Goal: Transaction & Acquisition: Purchase product/service

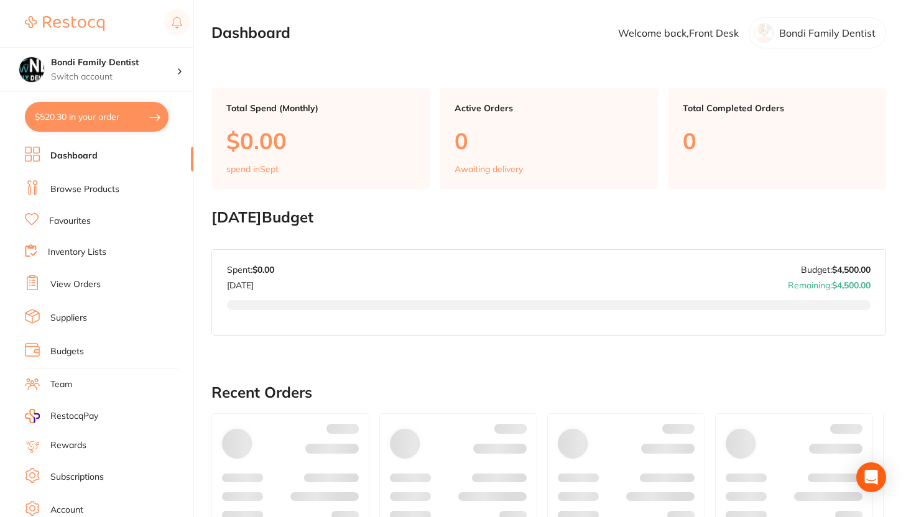
click at [124, 122] on button "$520.30 in your order" at bounding box center [97, 117] width 144 height 30
checkbox input "true"
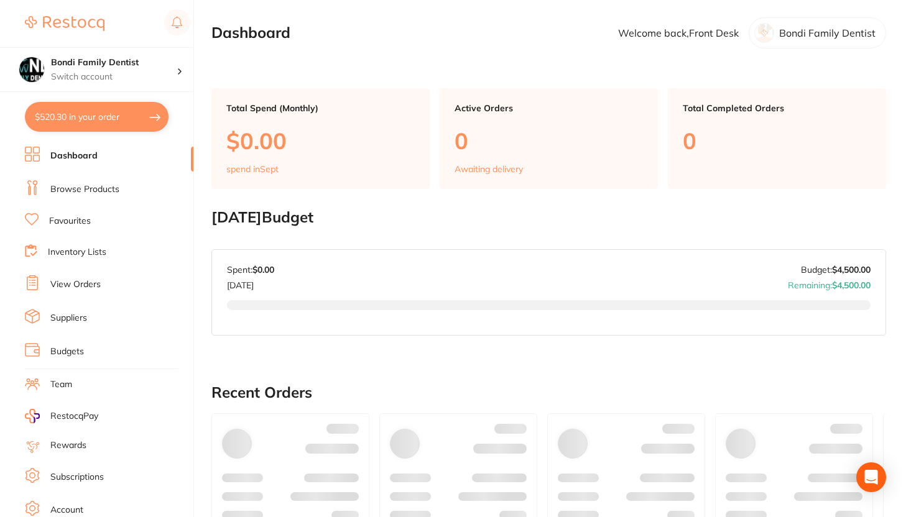
checkbox input "true"
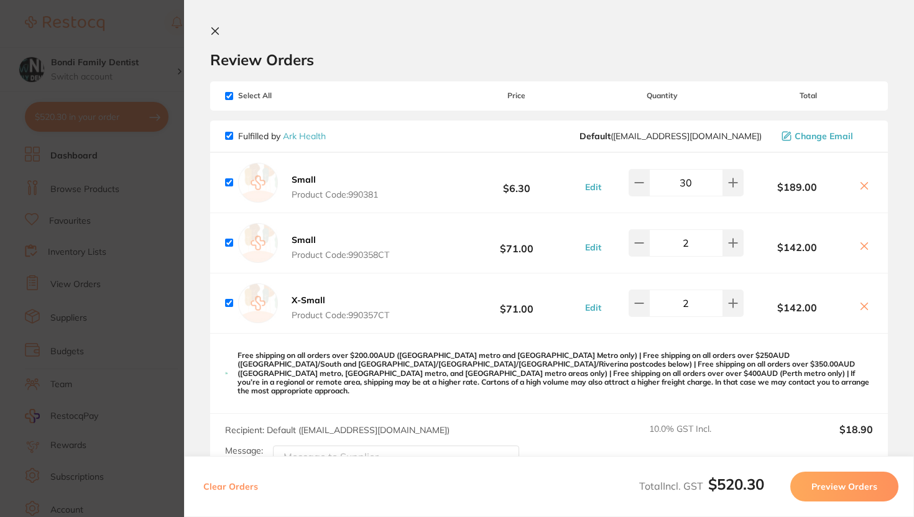
click at [217, 29] on icon at bounding box center [215, 31] width 7 height 7
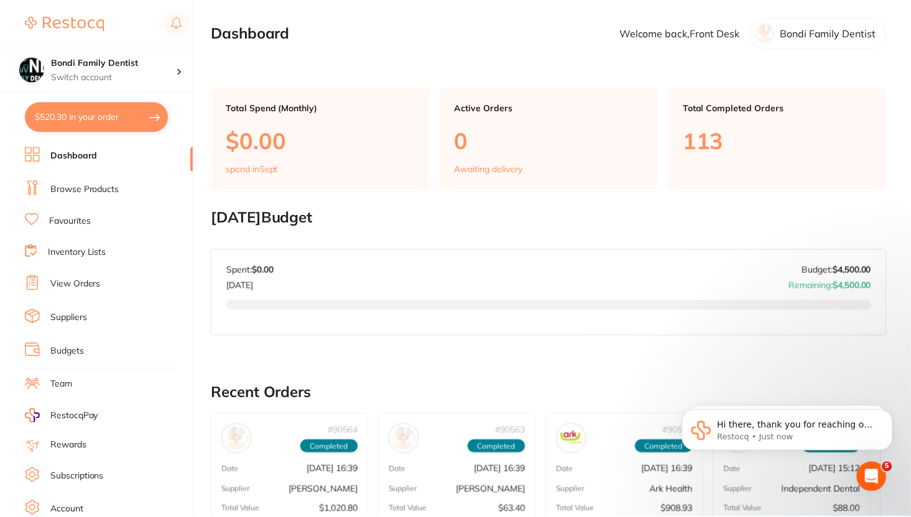
scroll to position [264, 0]
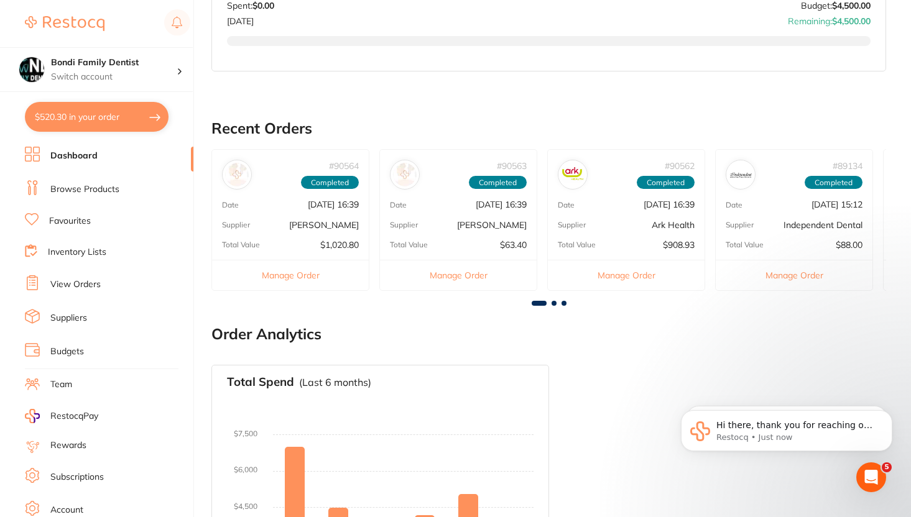
click at [124, 121] on button "$520.30 in your order" at bounding box center [97, 117] width 144 height 30
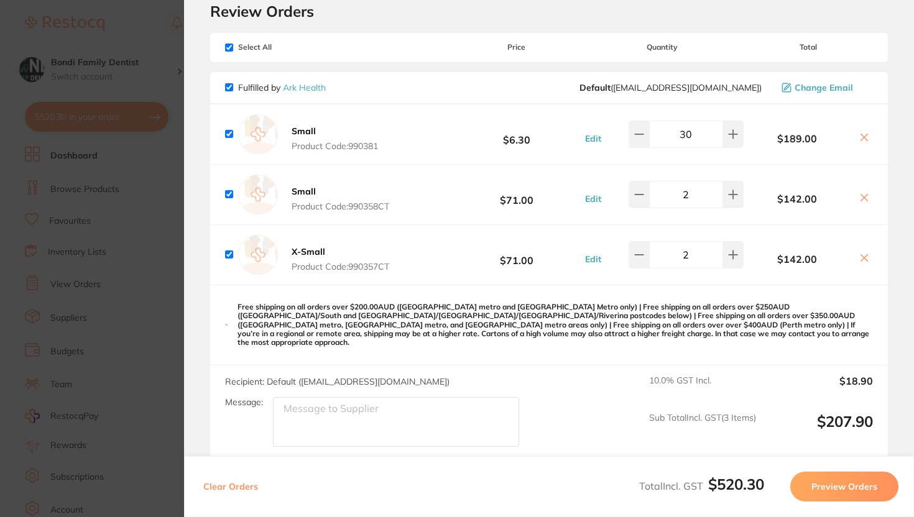
scroll to position [47, 0]
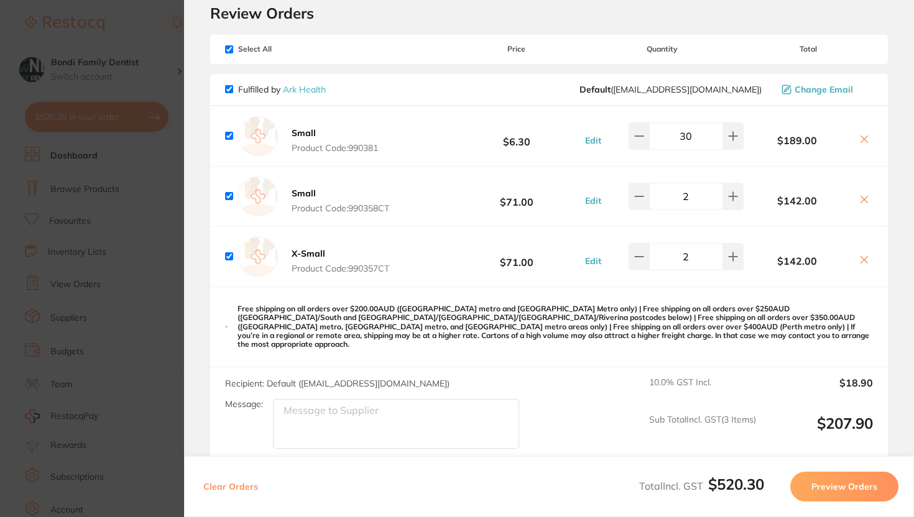
click at [854, 403] on div "10.0 % GST Incl. $18.90 Sub Total Incl. GST ( 3 Items) $207.90" at bounding box center [761, 413] width 224 height 72
